Goal: Task Accomplishment & Management: Complete application form

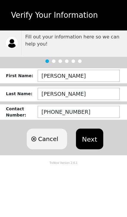
click at [87, 143] on button "Next" at bounding box center [89, 139] width 27 height 21
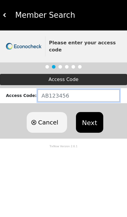
click at [70, 95] on input "text" at bounding box center [79, 96] width 82 height 12
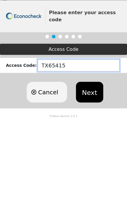
type input "TX654157"
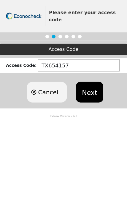
click at [93, 112] on button "Next" at bounding box center [89, 122] width 27 height 21
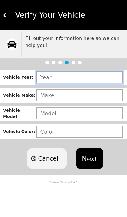
click at [103, 73] on input "text" at bounding box center [79, 77] width 86 height 12
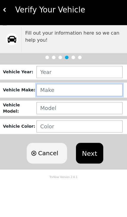
click at [46, 89] on input "text" at bounding box center [79, 95] width 86 height 12
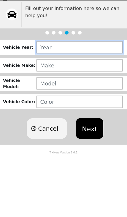
click at [43, 71] on input "text" at bounding box center [79, 77] width 86 height 12
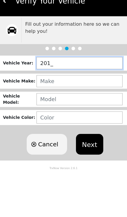
type input "2010"
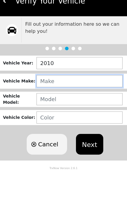
click at [91, 89] on input "text" at bounding box center [79, 95] width 86 height 12
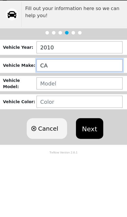
type input "CACADILLAC"
type input "KACADILLAC"
type input "KADCADILLAC"
type input "CA DO"
type input "CAD"
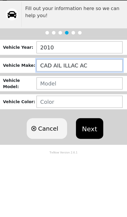
type input "CAD AIL ILLAC AC"
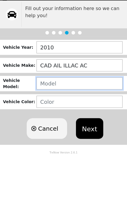
click at [70, 107] on input "text" at bounding box center [79, 113] width 86 height 12
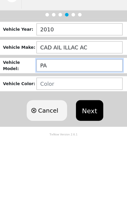
type input "[DEMOGRAPHIC_DATA]"
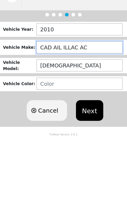
click at [98, 89] on input "CAD AIL ILLAC AC" at bounding box center [79, 95] width 86 height 12
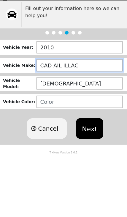
click at [64, 89] on input "CAD AIL ILLAC" at bounding box center [79, 95] width 86 height 12
click at [53, 89] on input "CAD AILILLAC" at bounding box center [79, 95] width 86 height 12
click at [65, 89] on input "CAD YES,AILILLAC" at bounding box center [79, 95] width 86 height 12
type input "CAD"
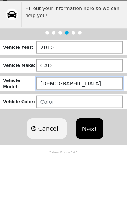
click at [71, 107] on input "[DEMOGRAPHIC_DATA]" at bounding box center [79, 113] width 86 height 12
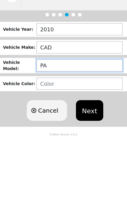
type input "P"
type input "STX"
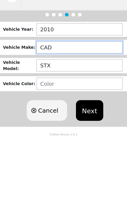
click at [67, 89] on input "CAD" at bounding box center [79, 95] width 86 height 12
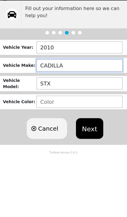
type input "CADILLAC"
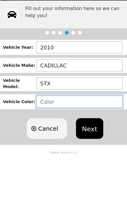
click at [67, 126] on input "text" at bounding box center [79, 132] width 86 height 12
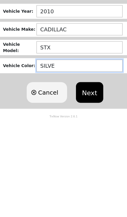
type input "SILVER"
click at [93, 148] on button "Next" at bounding box center [89, 158] width 27 height 21
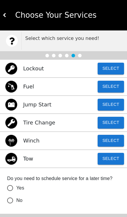
click at [17, 68] on img at bounding box center [11, 69] width 12 height 12
click at [35, 65] on p "Lockout" at bounding box center [33, 68] width 21 height 8
click at [106, 69] on button "Select" at bounding box center [110, 69] width 26 height 12
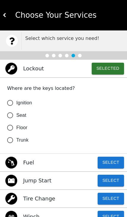
click at [14, 101] on input "Ignition" at bounding box center [10, 103] width 12 height 12
radio input "false"
click at [109, 67] on button "Selected" at bounding box center [107, 69] width 32 height 12
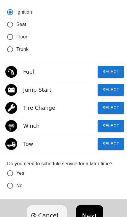
scroll to position [90, 0]
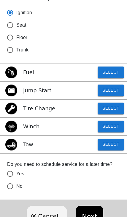
click at [15, 183] on input "No" at bounding box center [10, 186] width 12 height 12
radio input "false"
radio input "true"
click at [97, 216] on button "Next" at bounding box center [89, 216] width 27 height 21
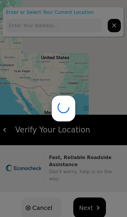
type input "[STREET_ADDRESS]"
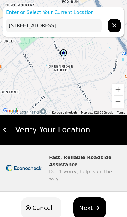
click at [92, 200] on button "Next" at bounding box center [89, 208] width 33 height 21
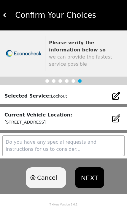
click at [91, 174] on button "NEXT" at bounding box center [89, 177] width 29 height 21
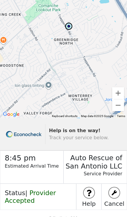
scroll to position [2, 0]
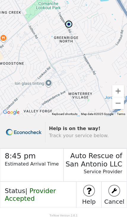
click at [43, 188] on span "Provider Accepted" at bounding box center [30, 194] width 51 height 15
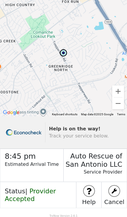
scroll to position [0, 0]
